Goal: Task Accomplishment & Management: Use online tool/utility

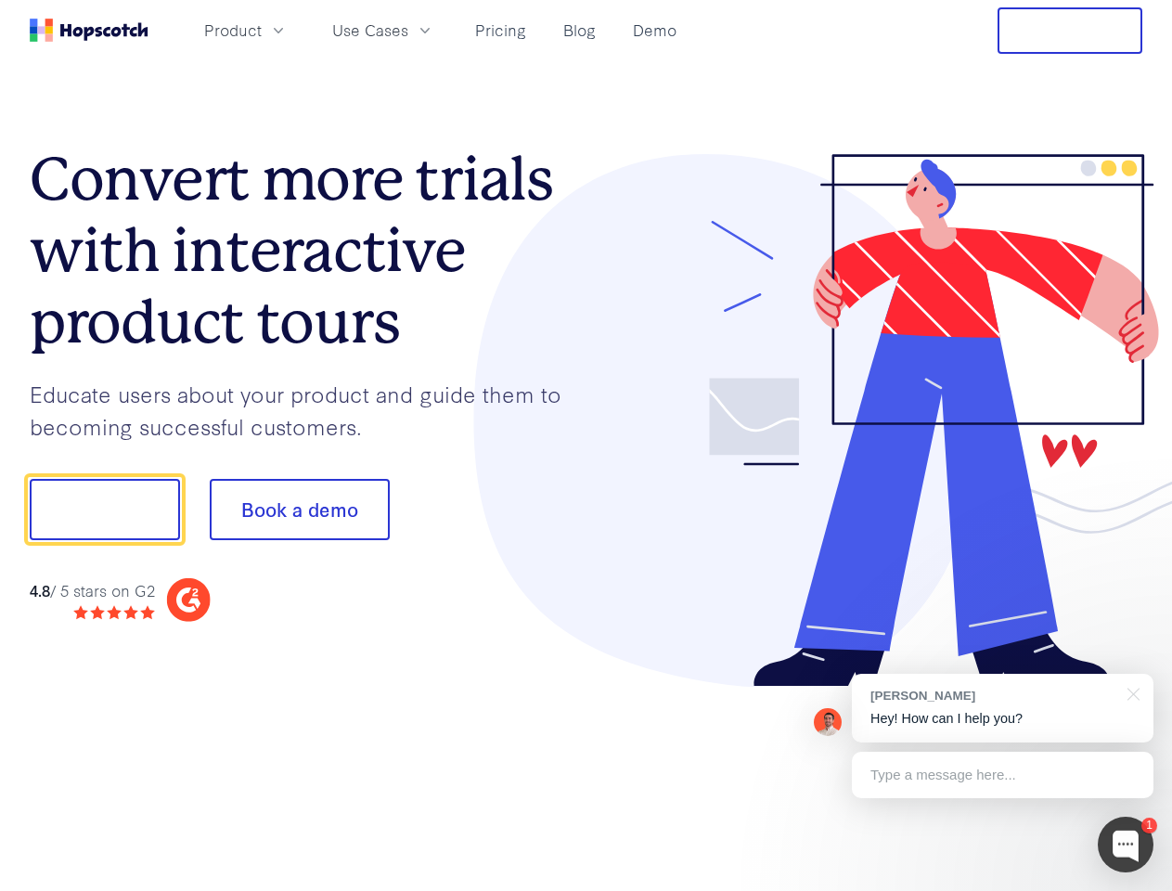
click at [586, 445] on div at bounding box center [864, 421] width 557 height 534
click at [262, 30] on span "Product" at bounding box center [233, 30] width 58 height 23
click at [408, 30] on span "Use Cases" at bounding box center [370, 30] width 76 height 23
click at [1070, 31] on button "Free Trial" at bounding box center [1069, 30] width 145 height 46
click at [104, 509] on button "Show me!" at bounding box center [105, 509] width 150 height 61
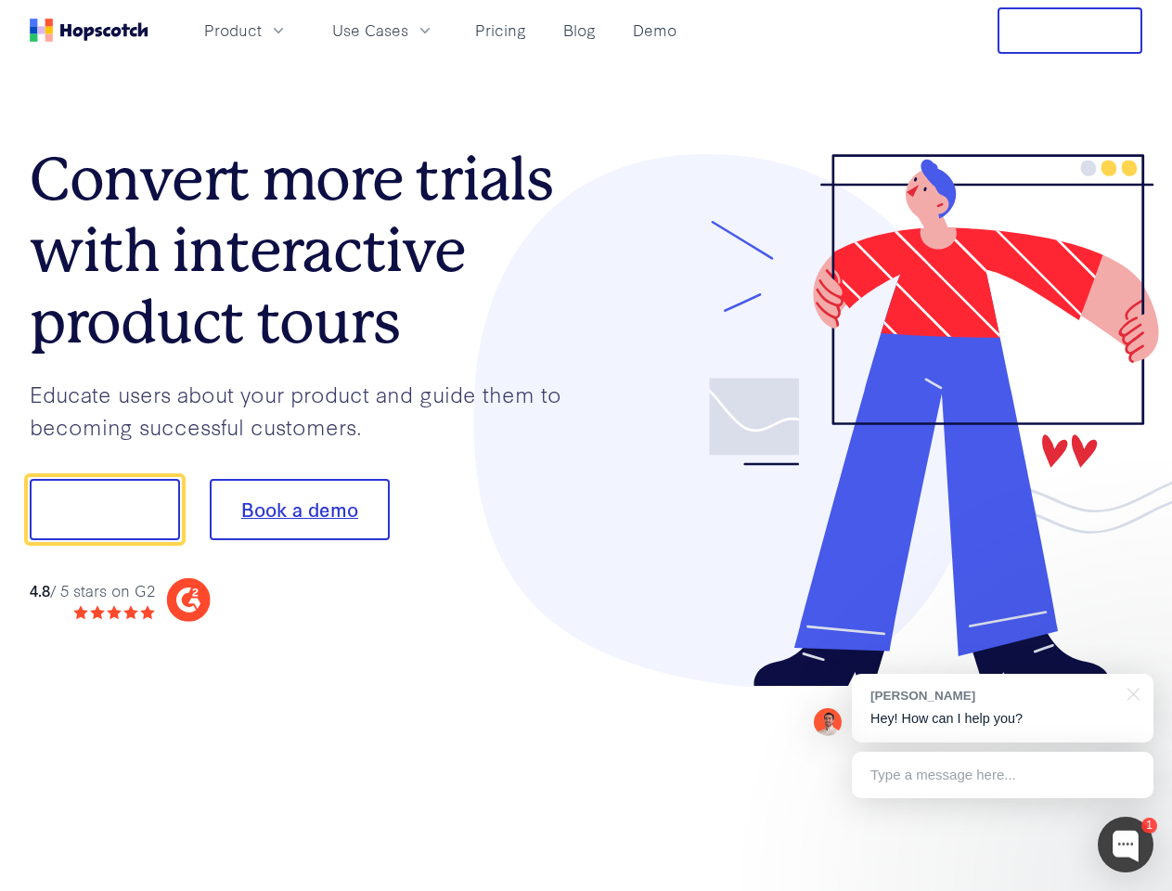
click at [299, 509] on button "Book a demo" at bounding box center [300, 509] width 180 height 61
click at [1125, 844] on div at bounding box center [1126, 845] width 56 height 56
click at [1002, 708] on div "[PERSON_NAME] Hey! How can I help you?" at bounding box center [1003, 708] width 302 height 69
click at [1130, 692] on div at bounding box center [1130, 693] width 46 height 38
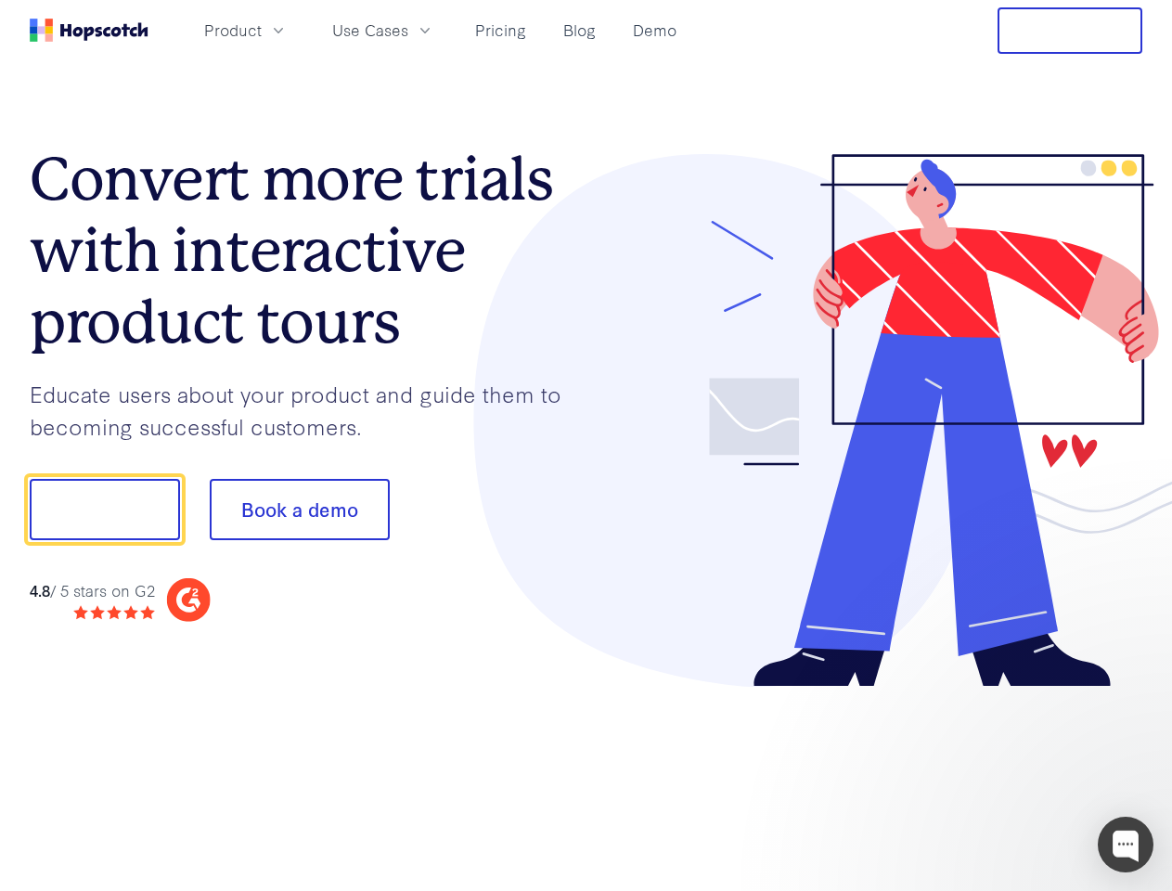
click at [1002, 775] on div at bounding box center [979, 507] width 348 height 619
